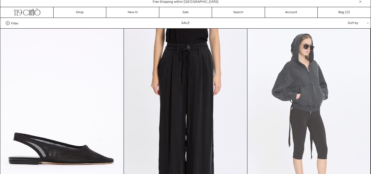
scroll to position [110, 0]
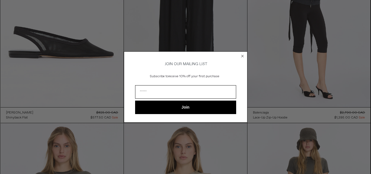
click at [241, 54] on circle "Close dialog" at bounding box center [242, 56] width 5 height 5
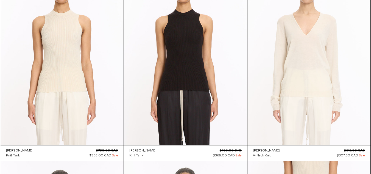
scroll to position [3491, 0]
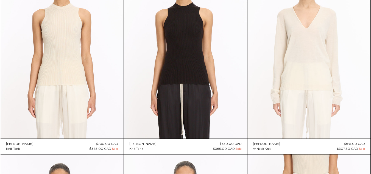
click at [310, 66] on at bounding box center [308, 46] width 123 height 185
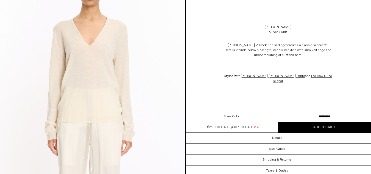
scroll to position [82, 0]
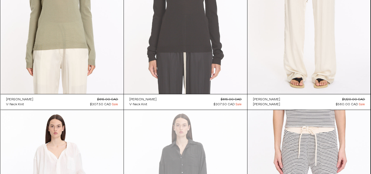
scroll to position [3711, 0]
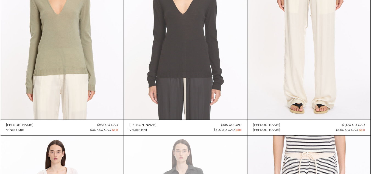
click at [214, 87] on at bounding box center [185, 27] width 123 height 185
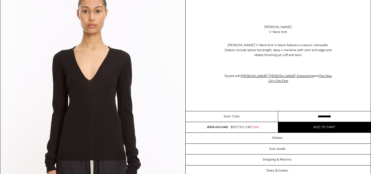
scroll to position [55, 0]
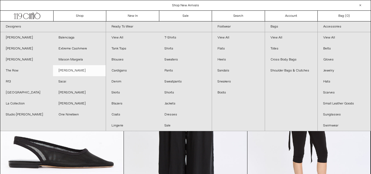
click at [66, 70] on link "[PERSON_NAME]" at bounding box center [79, 70] width 53 height 11
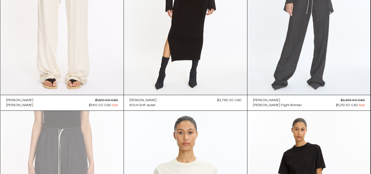
scroll to position [1043, 0]
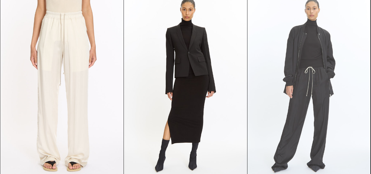
click at [324, 53] on at bounding box center [308, 84] width 123 height 185
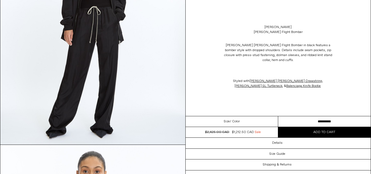
scroll to position [137, 0]
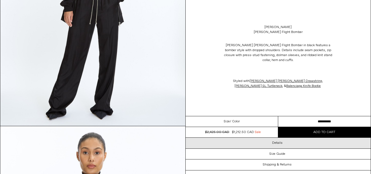
click at [279, 143] on h3 "Details" at bounding box center [277, 143] width 10 height 4
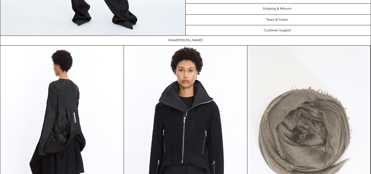
scroll to position [1262, 0]
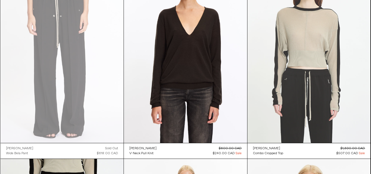
scroll to position [1885, 0]
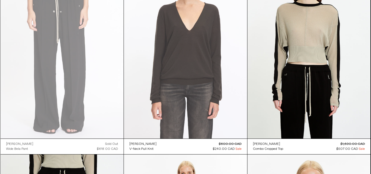
click at [199, 77] on at bounding box center [185, 46] width 123 height 185
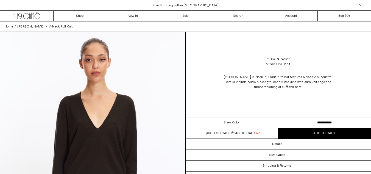
scroll to position [82, 0]
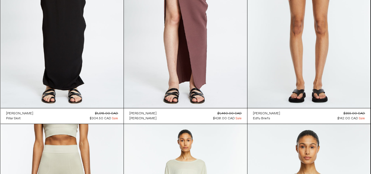
scroll to position [2544, 0]
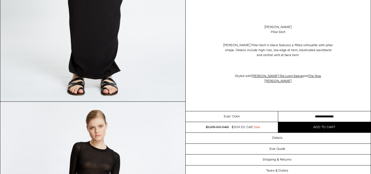
scroll to position [165, 0]
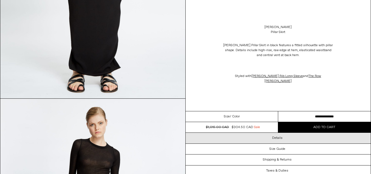
click at [275, 136] on h3 "Details" at bounding box center [277, 138] width 10 height 4
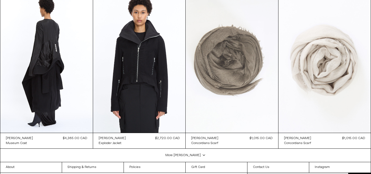
scroll to position [1208, 0]
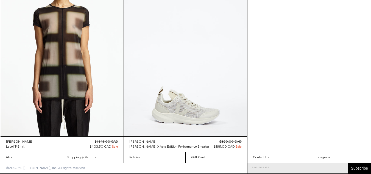
scroll to position [2895, 0]
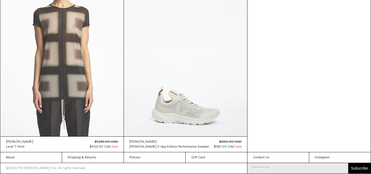
click at [65, 68] on at bounding box center [62, 43] width 123 height 185
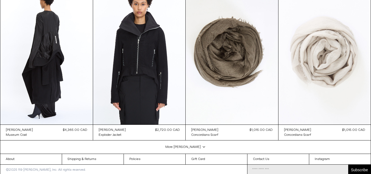
scroll to position [898, 0]
